Goal: Task Accomplishment & Management: Manage account settings

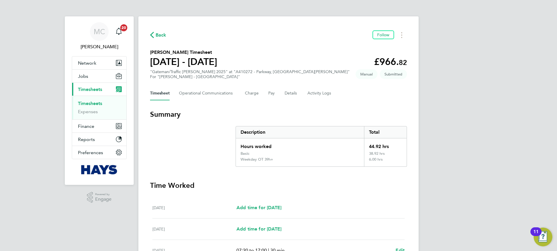
click at [96, 102] on link "Timesheets" at bounding box center [90, 103] width 24 height 6
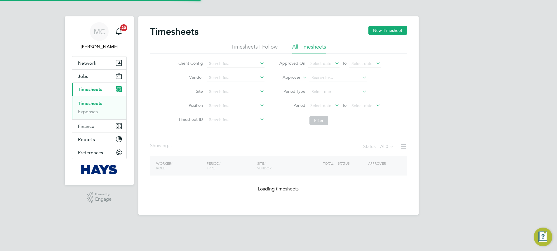
click at [327, 75] on input at bounding box center [339, 78] width 58 height 8
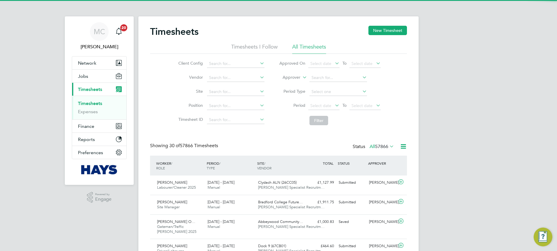
click at [296, 79] on label "Approver" at bounding box center [287, 77] width 26 height 6
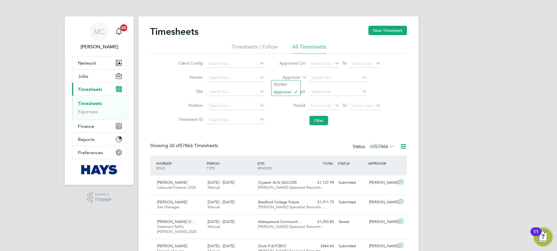
click at [288, 78] on label "Approver" at bounding box center [287, 77] width 26 height 6
click at [286, 85] on li "Worker" at bounding box center [286, 84] width 29 height 8
click at [326, 74] on input at bounding box center [339, 78] width 58 height 8
click at [346, 85] on b "Du" at bounding box center [349, 85] width 6 height 5
type input "[PERSON_NAME]"
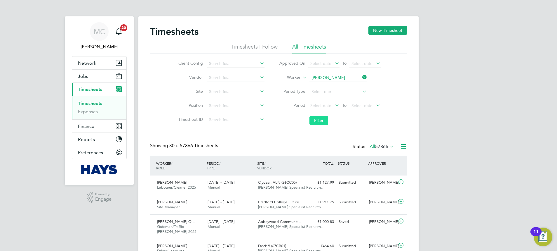
click at [317, 122] on button "Filter" at bounding box center [319, 120] width 19 height 9
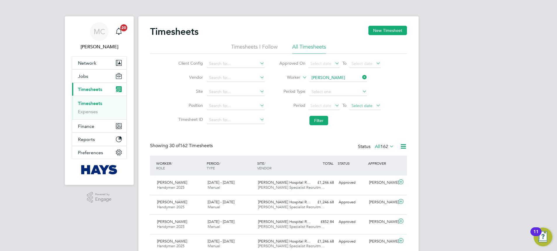
click at [363, 103] on span "Select date" at bounding box center [362, 105] width 21 height 5
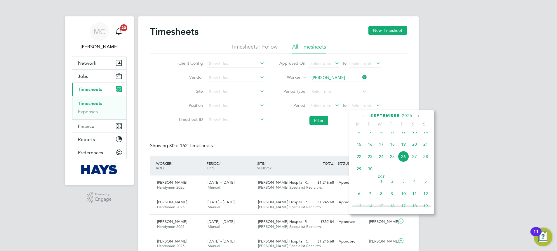
click at [403, 150] on span "19" at bounding box center [403, 143] width 11 height 11
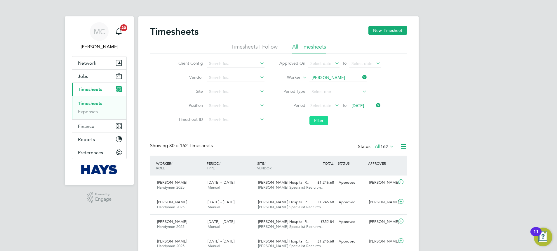
click at [317, 120] on button "Filter" at bounding box center [319, 120] width 19 height 9
click at [321, 104] on span "Select date" at bounding box center [320, 105] width 21 height 5
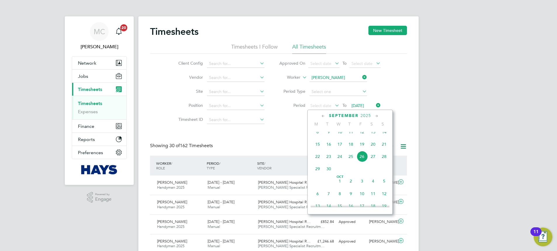
click at [320, 148] on span "15" at bounding box center [317, 143] width 11 height 11
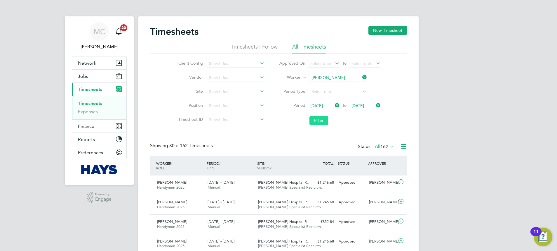
click at [315, 123] on button "Filter" at bounding box center [319, 120] width 19 height 9
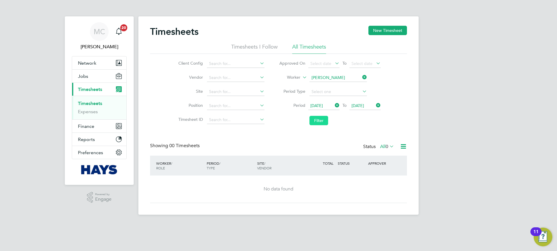
click at [313, 120] on button "Filter" at bounding box center [319, 120] width 19 height 9
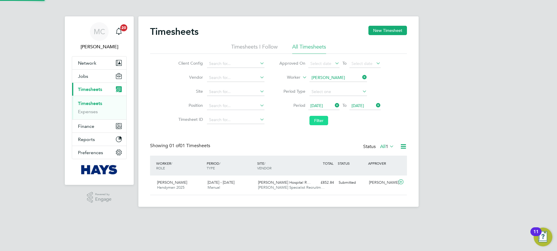
scroll to position [15, 51]
click at [344, 182] on div "Submitted" at bounding box center [351, 183] width 30 height 10
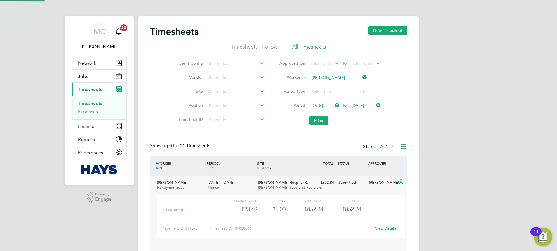
scroll to position [10, 57]
click at [389, 227] on link "View Details" at bounding box center [385, 227] width 21 height 5
drag, startPoint x: 320, startPoint y: 123, endPoint x: 318, endPoint y: 117, distance: 6.4
click at [320, 122] on button "Filter" at bounding box center [319, 120] width 19 height 9
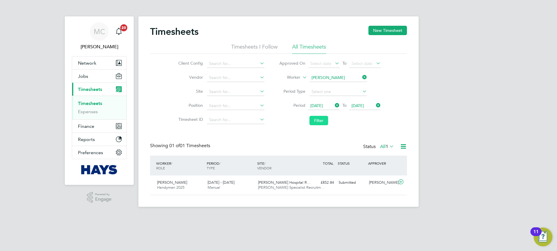
scroll to position [15, 51]
click at [318, 123] on button "Filter" at bounding box center [319, 120] width 19 height 9
click at [348, 181] on div "Submitted" at bounding box center [351, 183] width 30 height 10
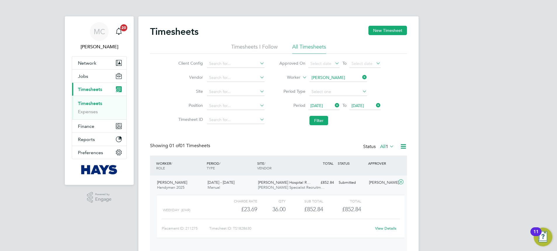
scroll to position [10, 57]
click at [382, 227] on link "View Details" at bounding box center [385, 227] width 21 height 5
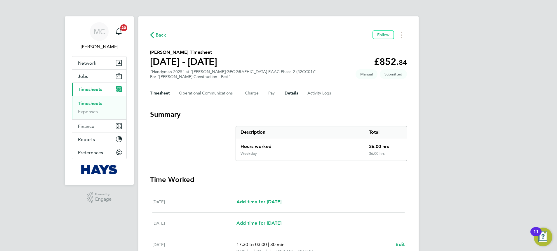
click at [290, 92] on button "Details" at bounding box center [291, 93] width 13 height 14
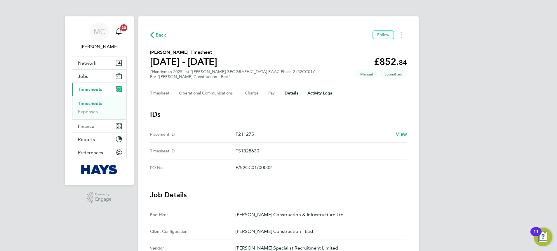
click at [308, 93] on Logs-tab "Activity Logs" at bounding box center [320, 93] width 25 height 14
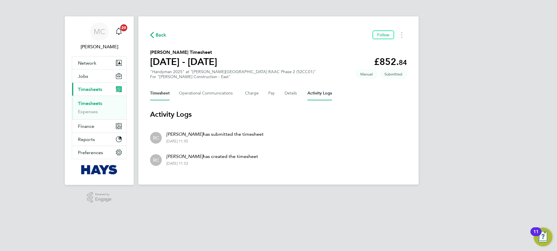
click at [155, 93] on button "Timesheet" at bounding box center [160, 93] width 20 height 14
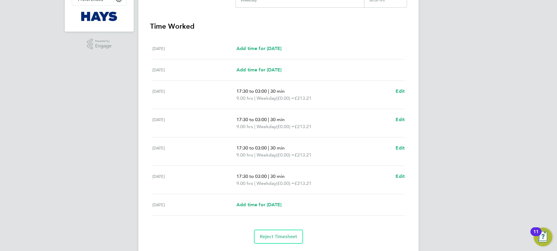
scroll to position [169, 0]
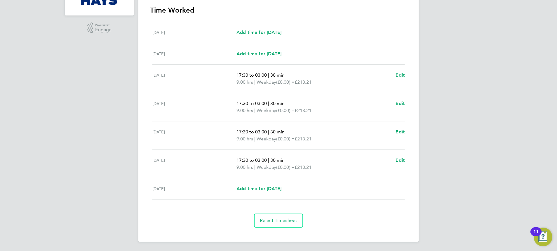
click at [389, 129] on p "17:30 to 03:00 | 30 min" at bounding box center [314, 131] width 154 height 7
click at [289, 219] on span "Reject Timesheet" at bounding box center [279, 220] width 38 height 6
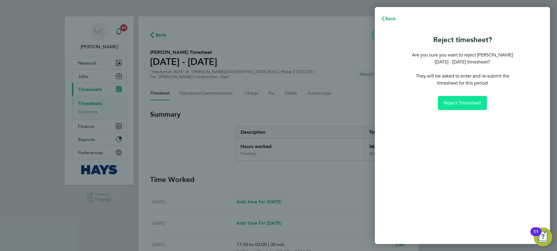
click at [461, 104] on span "Reject Timesheet" at bounding box center [463, 103] width 38 height 6
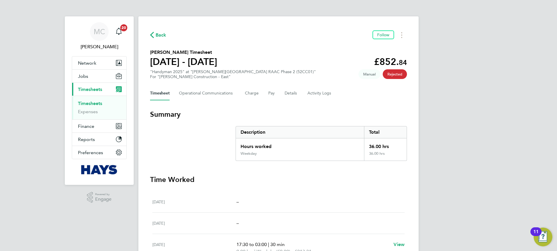
click at [160, 34] on span "Back" at bounding box center [161, 35] width 11 height 7
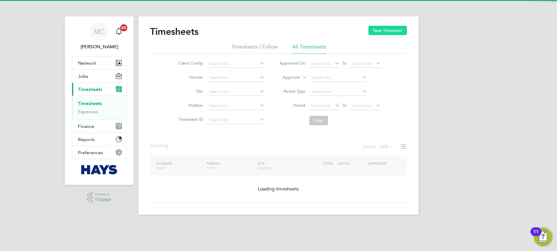
click at [379, 33] on button "New Timesheet" at bounding box center [388, 30] width 39 height 9
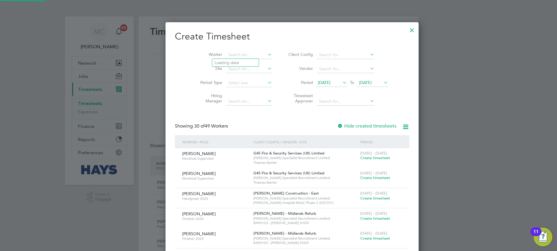
drag, startPoint x: 229, startPoint y: 48, endPoint x: 232, endPoint y: 44, distance: 5.1
click at [250, 65] on b "Du" at bounding box center [253, 62] width 6 height 5
type input "[PERSON_NAME]"
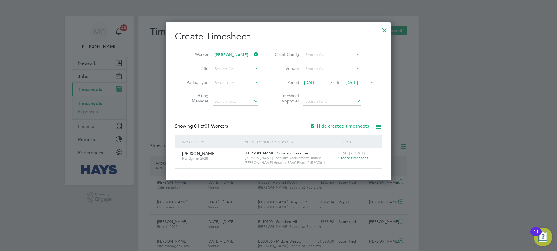
click at [359, 159] on span "Create timesheet" at bounding box center [353, 157] width 30 height 5
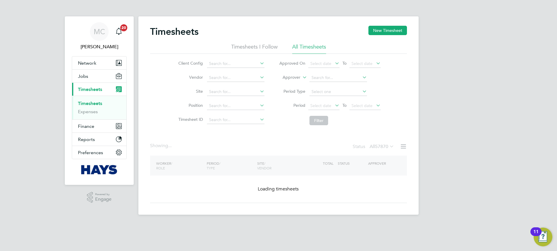
click at [357, 159] on span "Create timesheet" at bounding box center [353, 157] width 30 height 5
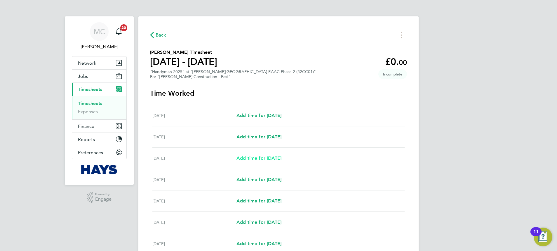
click at [251, 160] on span "Add time for Mon 15 Sep" at bounding box center [259, 158] width 45 height 6
select select "30"
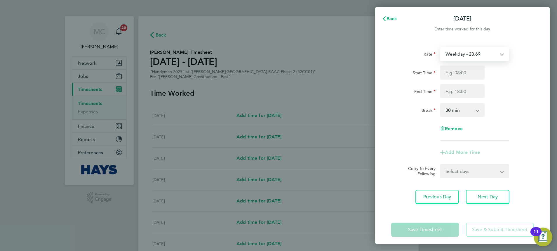
click at [450, 59] on select "Weekday - 23.69 Weekday OT 45H+ - 34.63 Saturday first 4h - 34.63 Nights - 34.63" at bounding box center [471, 53] width 61 height 13
select select "30"
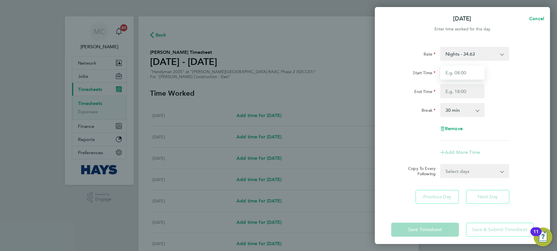
click at [447, 72] on input "Start Time" at bounding box center [462, 72] width 44 height 14
click at [467, 92] on input "End Time" at bounding box center [462, 91] width 44 height 14
drag, startPoint x: 467, startPoint y: 65, endPoint x: 465, endPoint y: 74, distance: 8.9
click at [467, 65] on input "07:30" at bounding box center [462, 72] width 44 height 14
click at [465, 74] on input "07:30" at bounding box center [462, 72] width 44 height 14
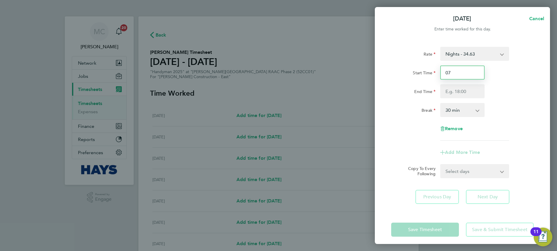
type input "0"
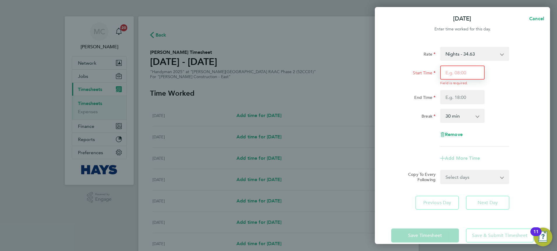
click at [453, 74] on input "Start Time" at bounding box center [462, 72] width 44 height 14
type input "17:30"
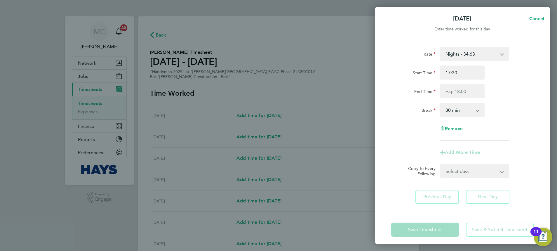
click at [504, 79] on div "Start Time 17:30" at bounding box center [462, 72] width 147 height 14
drag, startPoint x: 536, startPoint y: 20, endPoint x: 536, endPoint y: 17, distance: 3.3
click at [536, 17] on span "Cancel" at bounding box center [536, 19] width 17 height 6
select select "30"
click at [394, 15] on button "Back" at bounding box center [389, 19] width 27 height 12
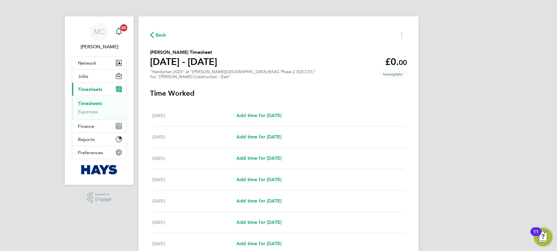
select select "30"
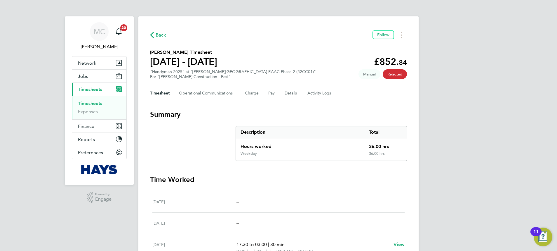
click at [161, 37] on span "Back" at bounding box center [161, 35] width 11 height 7
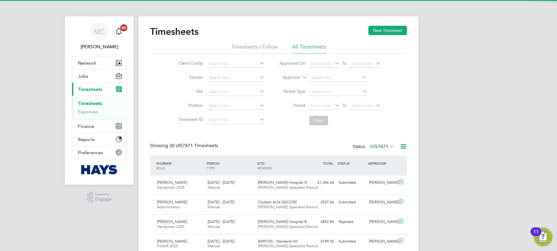
click at [295, 76] on label "Approver" at bounding box center [287, 77] width 26 height 6
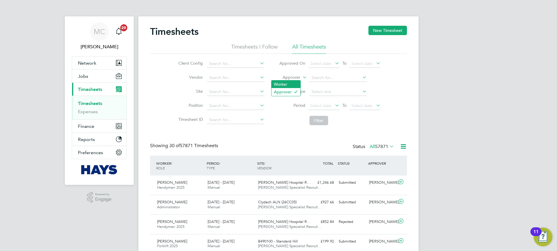
click at [291, 81] on li "Worker" at bounding box center [286, 84] width 29 height 8
click at [323, 78] on input at bounding box center [339, 78] width 58 height 8
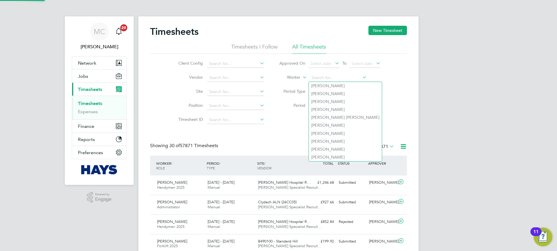
type input "l"
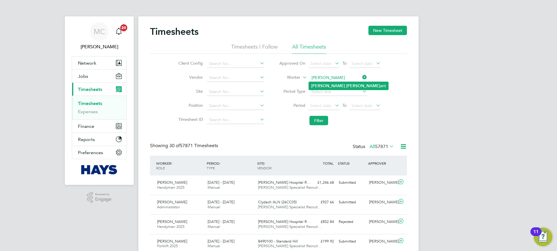
click at [317, 85] on b "Luke" at bounding box center [328, 85] width 34 height 5
type input "Luke Durrant"
click at [323, 112] on li "Period Select date To Select date" at bounding box center [330, 106] width 116 height 14
click at [323, 119] on button "Filter" at bounding box center [319, 120] width 19 height 9
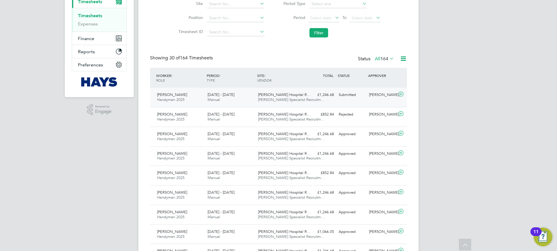
click at [308, 97] on div "£1,246.68 Submitted" at bounding box center [321, 95] width 30 height 10
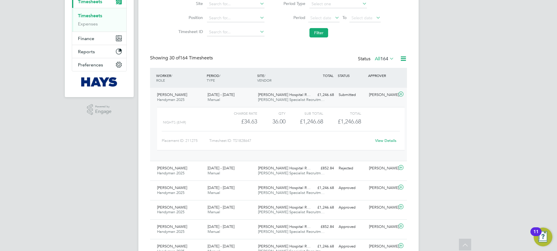
click at [379, 139] on link "View Details" at bounding box center [385, 140] width 21 height 5
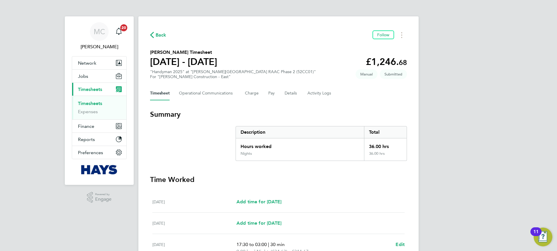
click at [363, 109] on div "Back Follow Luke Durrant's Timesheet 13 - 19 Sept 2025 £1,246. 68 "Handyman 202…" at bounding box center [278, 213] width 280 height 394
click at [380, 85] on div "Back Follow Luke Durrant's Timesheet 13 - 19 Sept 2025 £1,246. 68 "Handyman 202…" at bounding box center [278, 213] width 280 height 394
click at [314, 90] on Logs-tab "Activity Logs" at bounding box center [320, 93] width 25 height 14
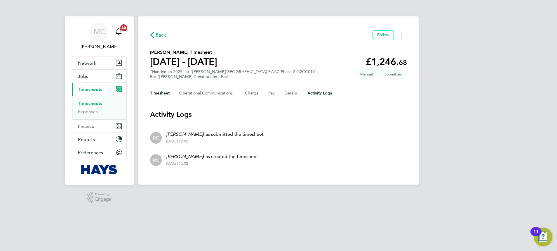
click at [163, 92] on button "Timesheet" at bounding box center [160, 93] width 20 height 14
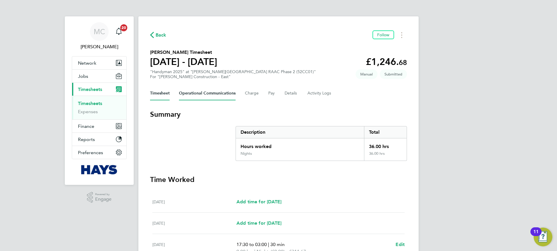
click at [216, 95] on Communications-tab "Operational Communications" at bounding box center [207, 93] width 57 height 14
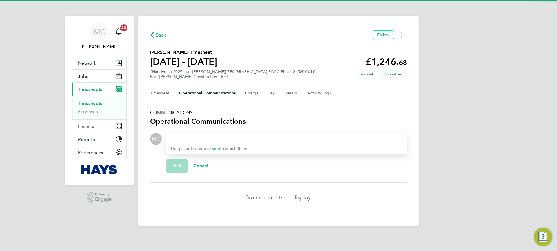
click at [207, 141] on div at bounding box center [286, 138] width 231 height 7
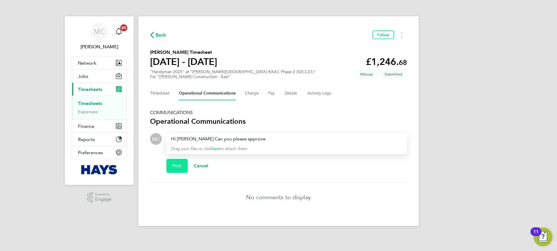
click at [172, 160] on button "Post" at bounding box center [176, 166] width 21 height 14
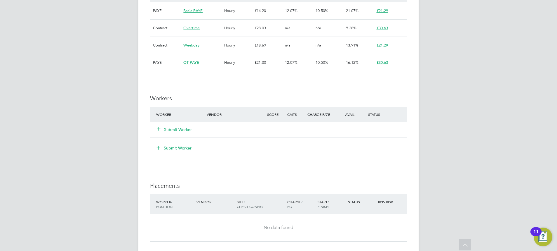
scroll to position [438, 0]
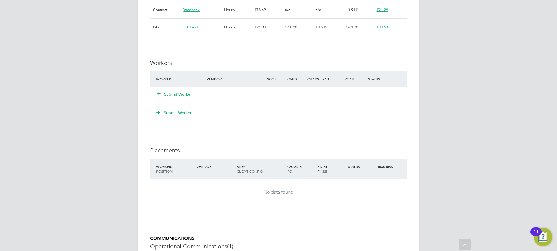
click at [184, 95] on button "Submit Worker" at bounding box center [174, 94] width 35 height 6
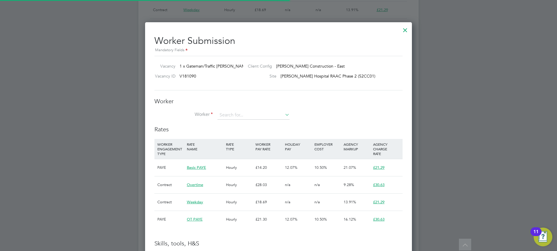
scroll to position [17, 40]
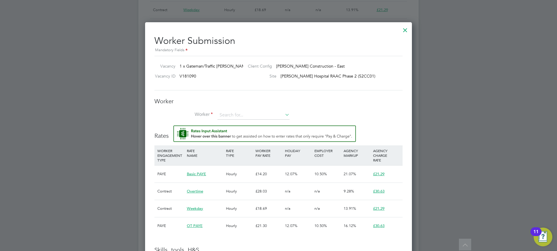
click at [157, 91] on button "Submit Worker" at bounding box center [174, 94] width 35 height 6
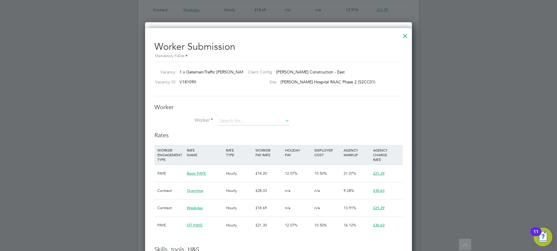
click at [254, 114] on div "Worker Worker Worker Engagement Type" at bounding box center [278, 117] width 248 height 28
click at [249, 119] on input at bounding box center [254, 121] width 72 height 9
click at [260, 129] on li "[PERSON_NAME] ll (12676415)" at bounding box center [259, 129] width 84 height 8
type input "[PERSON_NAME] (12676415)"
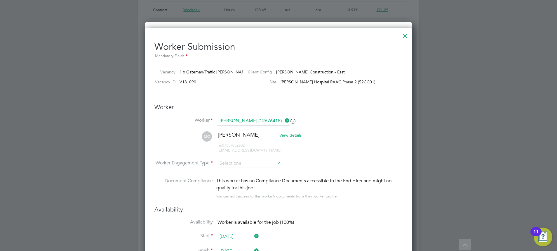
click at [217, 156] on li "MC [PERSON_NAME] View details m: 07557052802 [EMAIL_ADDRESS][DOMAIN_NAME]" at bounding box center [278, 145] width 248 height 28
click at [231, 164] on input at bounding box center [249, 163] width 63 height 9
click at [237, 178] on li "PAYE" at bounding box center [249, 179] width 64 height 8
type input "PAYE"
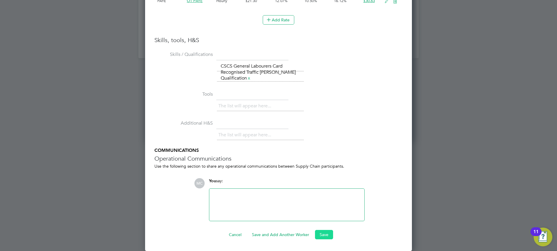
click at [324, 235] on button "Save" at bounding box center [324, 234] width 18 height 9
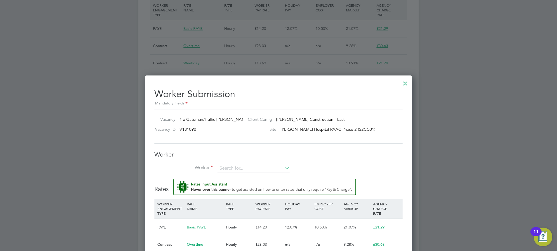
drag, startPoint x: 238, startPoint y: 168, endPoint x: 240, endPoint y: 159, distance: 9.0
click at [240, 159] on div "Worker Worker Worker Engagement Type" at bounding box center [278, 164] width 248 height 28
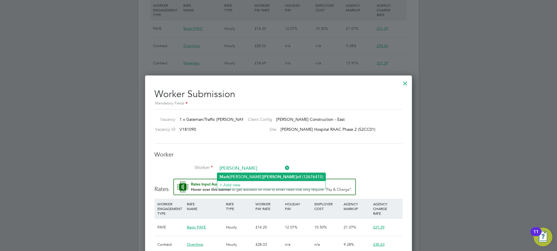
click at [242, 173] on li "[PERSON_NAME] ell (12676415)" at bounding box center [271, 177] width 108 height 8
type input "[PERSON_NAME] (12676415)"
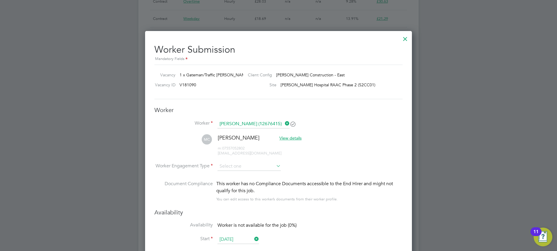
scroll to position [473, 0]
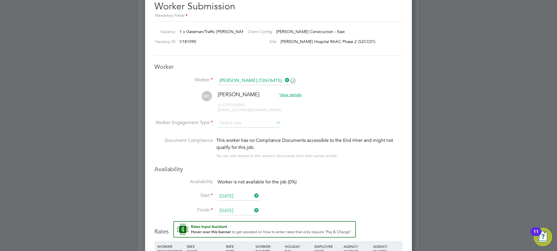
click at [232, 138] on li "PAYE" at bounding box center [249, 139] width 64 height 8
type input "PAYE"
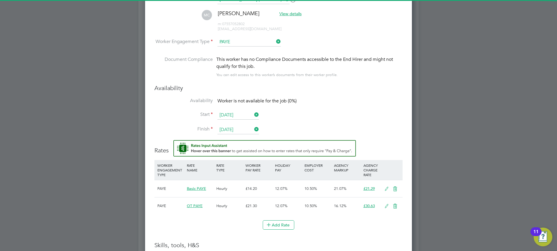
scroll to position [604, 0]
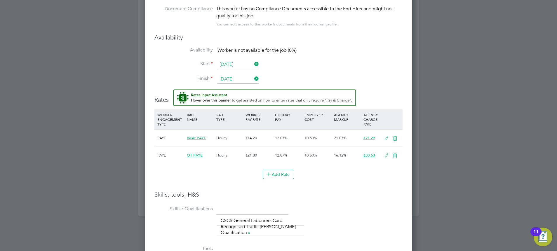
click at [384, 138] on icon at bounding box center [386, 138] width 7 height 5
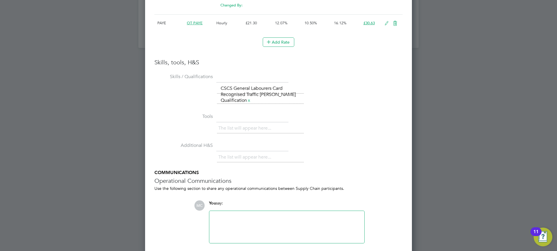
scroll to position [794, 0]
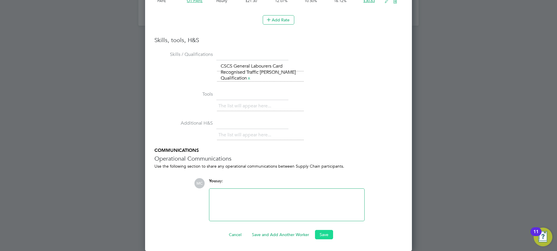
click at [325, 231] on button "Save" at bounding box center [324, 234] width 18 height 9
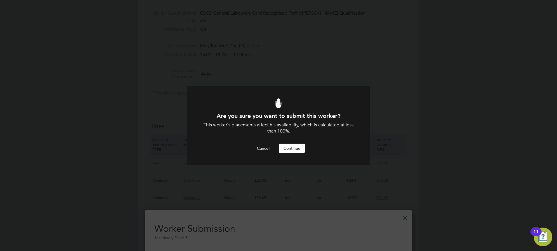
scroll to position [0, 0]
click at [290, 150] on button "Continue" at bounding box center [292, 147] width 26 height 9
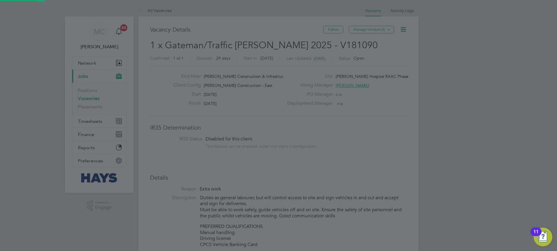
scroll to position [251, 0]
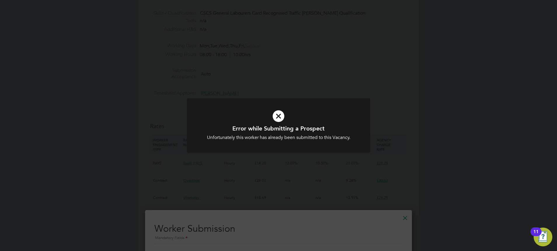
click at [278, 124] on h1 "Error while Submitting a Prospect" at bounding box center [279, 128] width 152 height 8
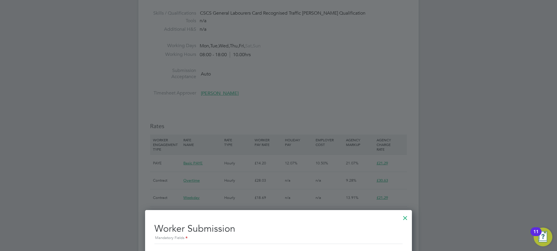
click at [406, 216] on div at bounding box center [405, 216] width 11 height 11
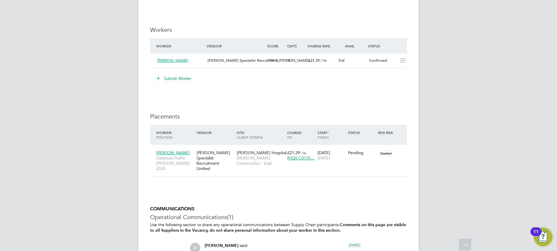
scroll to position [482, 0]
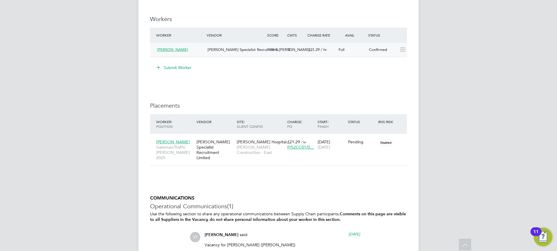
click at [389, 54] on div "Confirmed" at bounding box center [382, 50] width 30 height 10
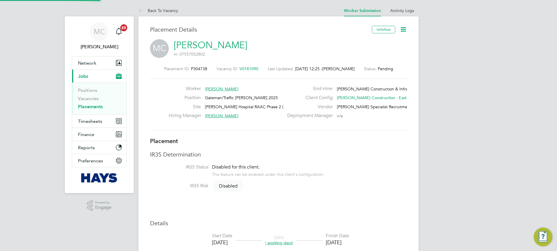
scroll to position [3, 3]
click at [406, 26] on icon at bounding box center [403, 29] width 7 height 7
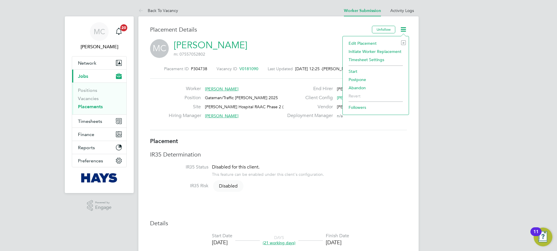
click at [353, 67] on li "Start" at bounding box center [376, 71] width 60 height 8
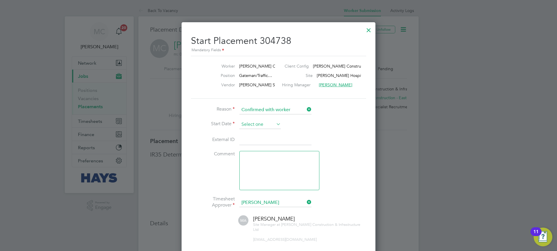
click at [248, 124] on input at bounding box center [259, 124] width 41 height 9
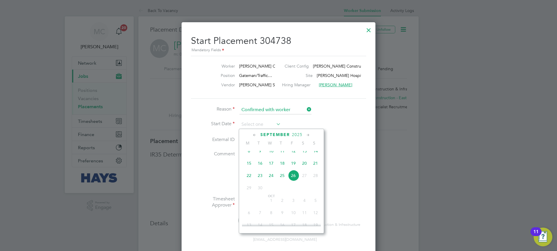
click at [260, 177] on span "23" at bounding box center [260, 175] width 11 height 11
type input "[DATE]"
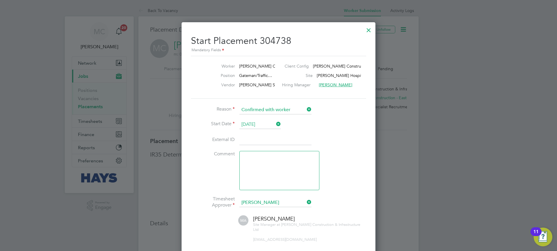
scroll to position [88, 0]
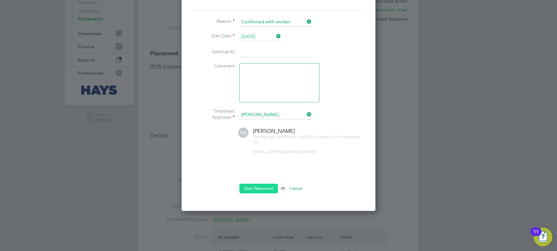
click at [263, 183] on button "Start Placement" at bounding box center [258, 187] width 39 height 9
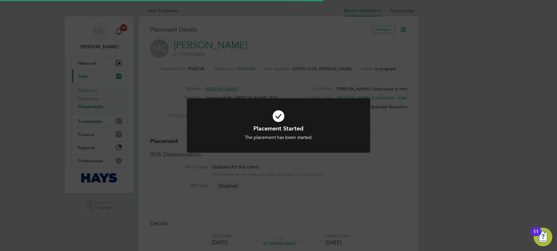
scroll to position [17, 41]
click at [195, 69] on div "Placement Started The placement has been started. Cancel Okay" at bounding box center [278, 125] width 557 height 251
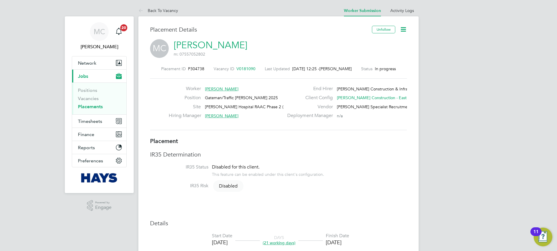
click at [195, 69] on span "P304738" at bounding box center [196, 68] width 16 height 5
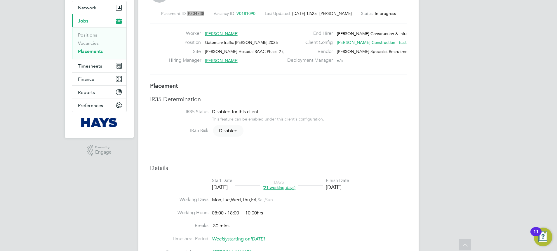
scroll to position [0, 0]
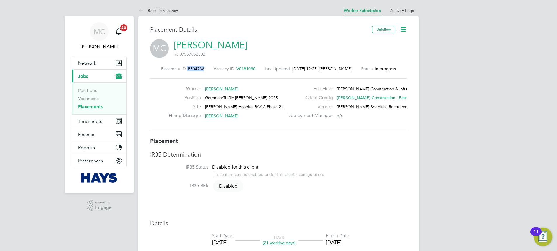
click at [405, 30] on icon at bounding box center [403, 29] width 7 height 7
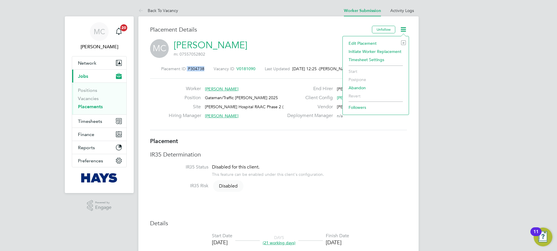
click at [370, 44] on li "Edit Placement e" at bounding box center [376, 43] width 60 height 8
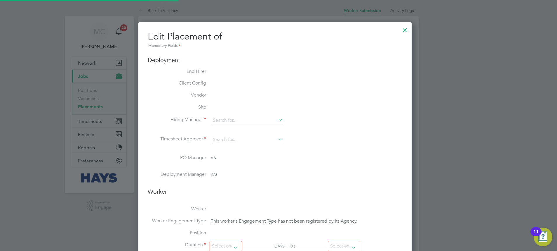
type input "[PERSON_NAME]"
type input "[DATE]"
type input "08:00"
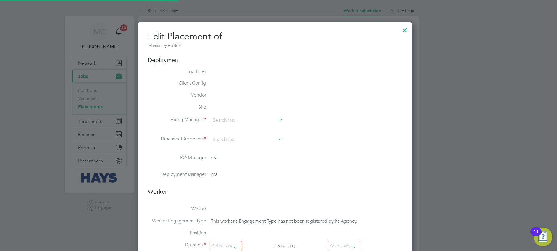
type input "18:00"
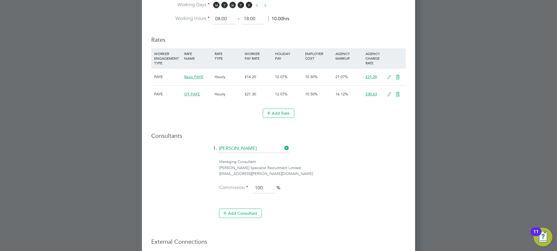
scroll to position [438, 0]
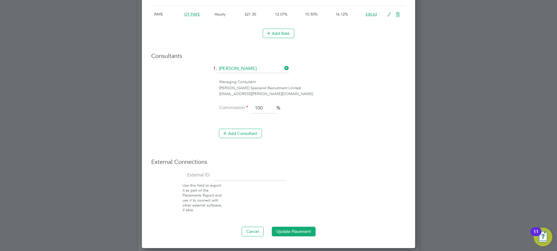
click at [236, 175] on input at bounding box center [250, 175] width 72 height 11
paste input "30653640"
type input "30653640"
click at [279, 232] on button "Update Placement" at bounding box center [294, 230] width 44 height 9
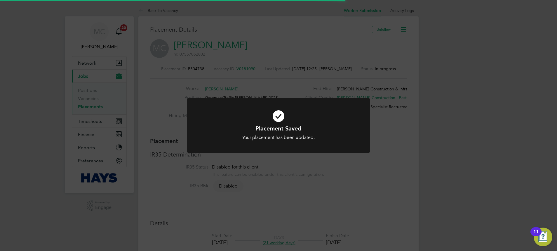
scroll to position [17, 41]
